Goal: Information Seeking & Learning: Learn about a topic

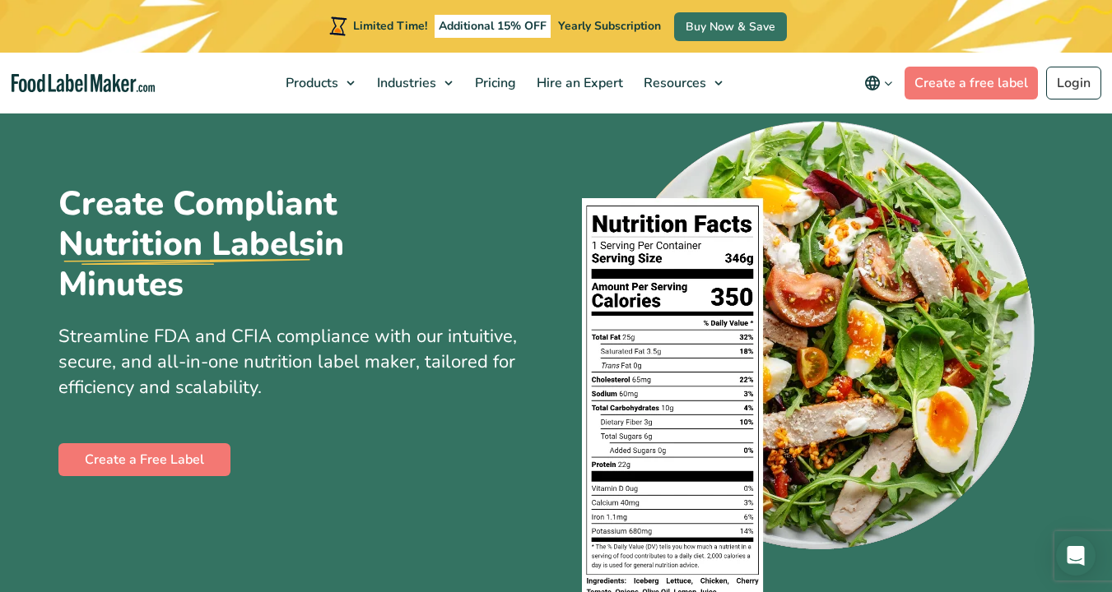
scroll to position [40, 0]
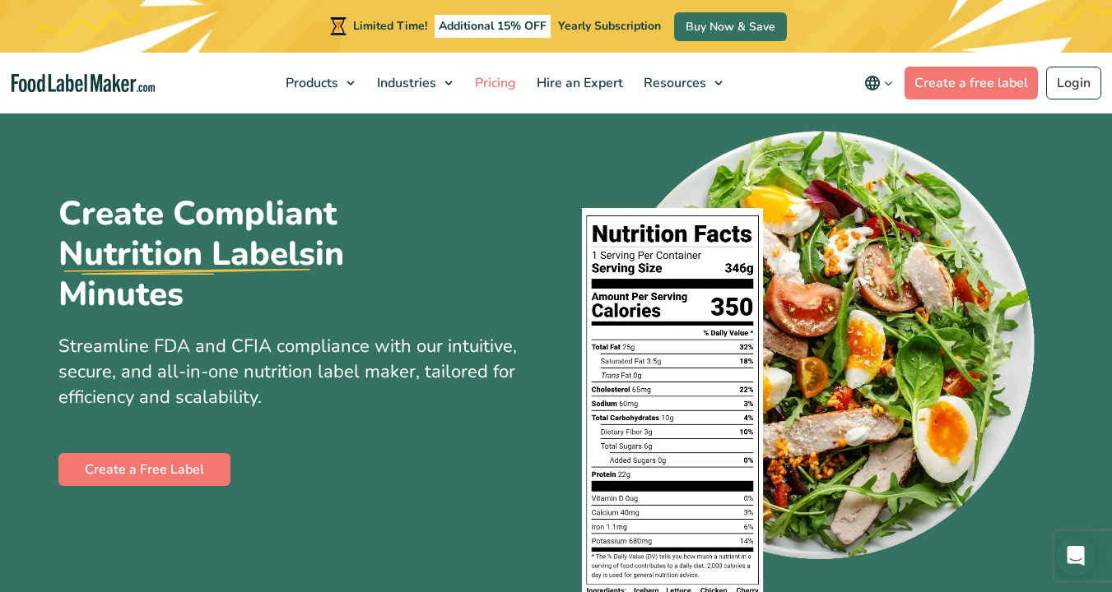
click at [504, 82] on span "Pricing" at bounding box center [494, 83] width 48 height 18
